Goal: Navigation & Orientation: Find specific page/section

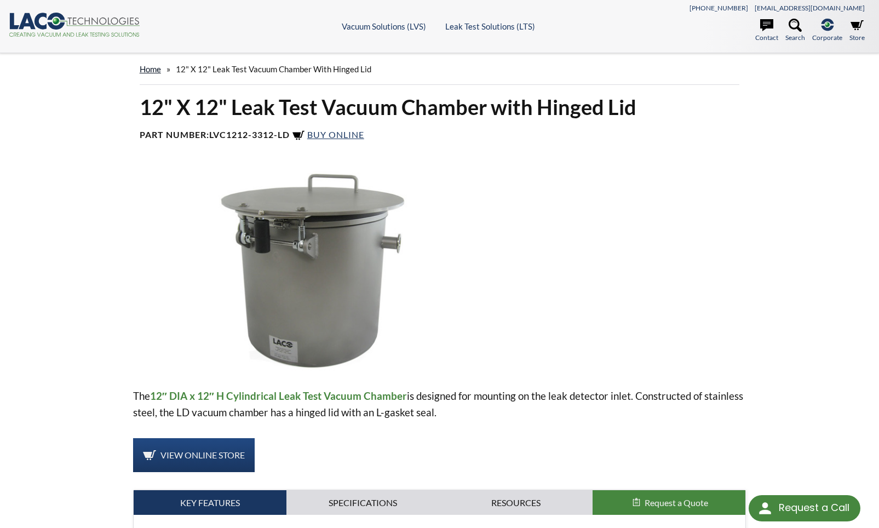
click at [152, 70] on link "home" at bounding box center [150, 69] width 21 height 10
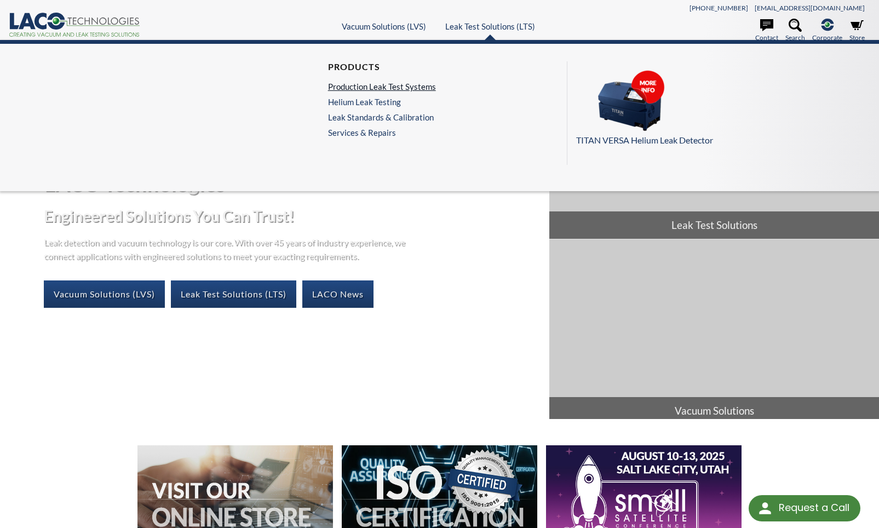
click at [388, 83] on link "Production Leak Test Systems" at bounding box center [382, 87] width 108 height 10
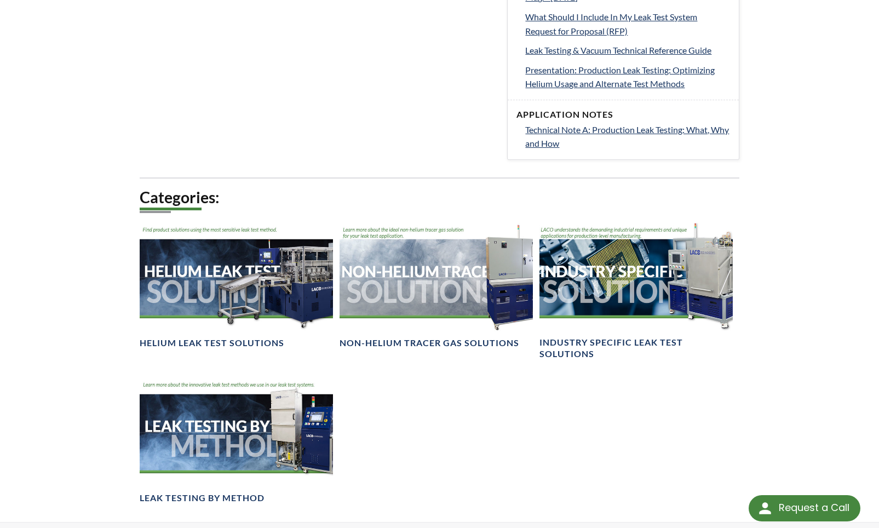
scroll to position [767, 0]
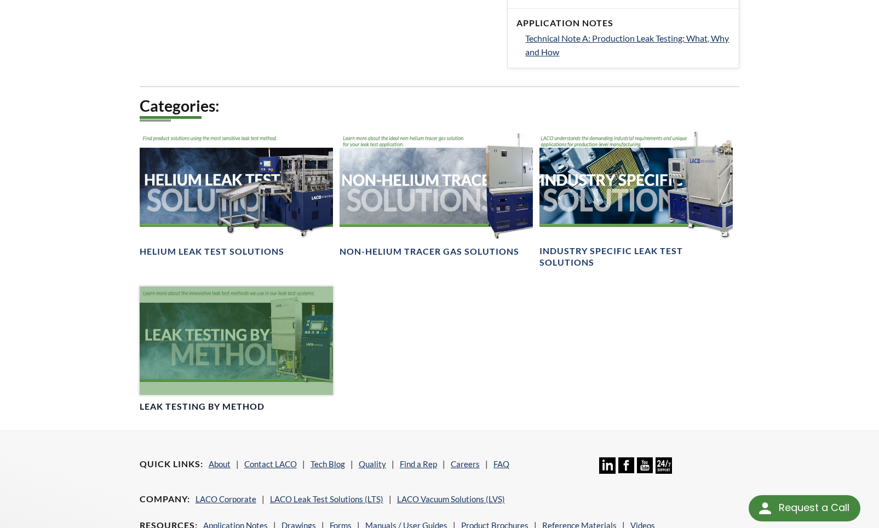
click at [192, 324] on div at bounding box center [236, 340] width 193 height 108
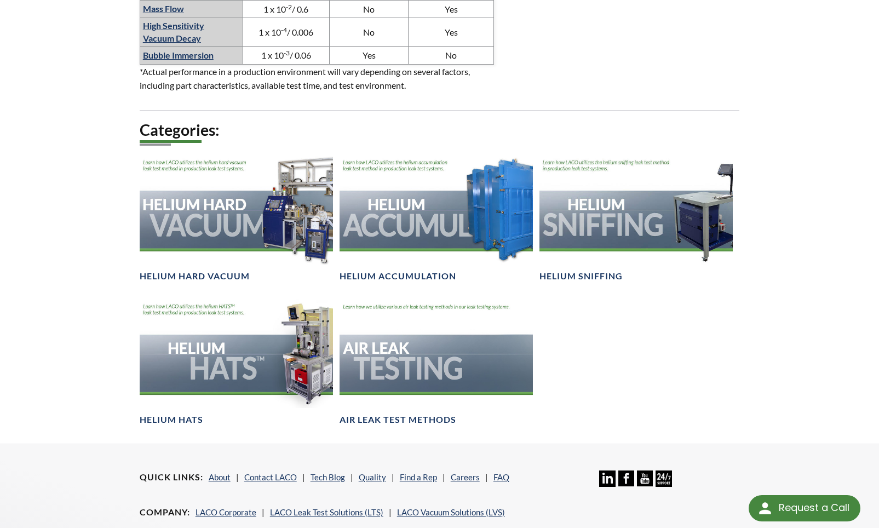
scroll to position [1041, 0]
